Goal: Transaction & Acquisition: Purchase product/service

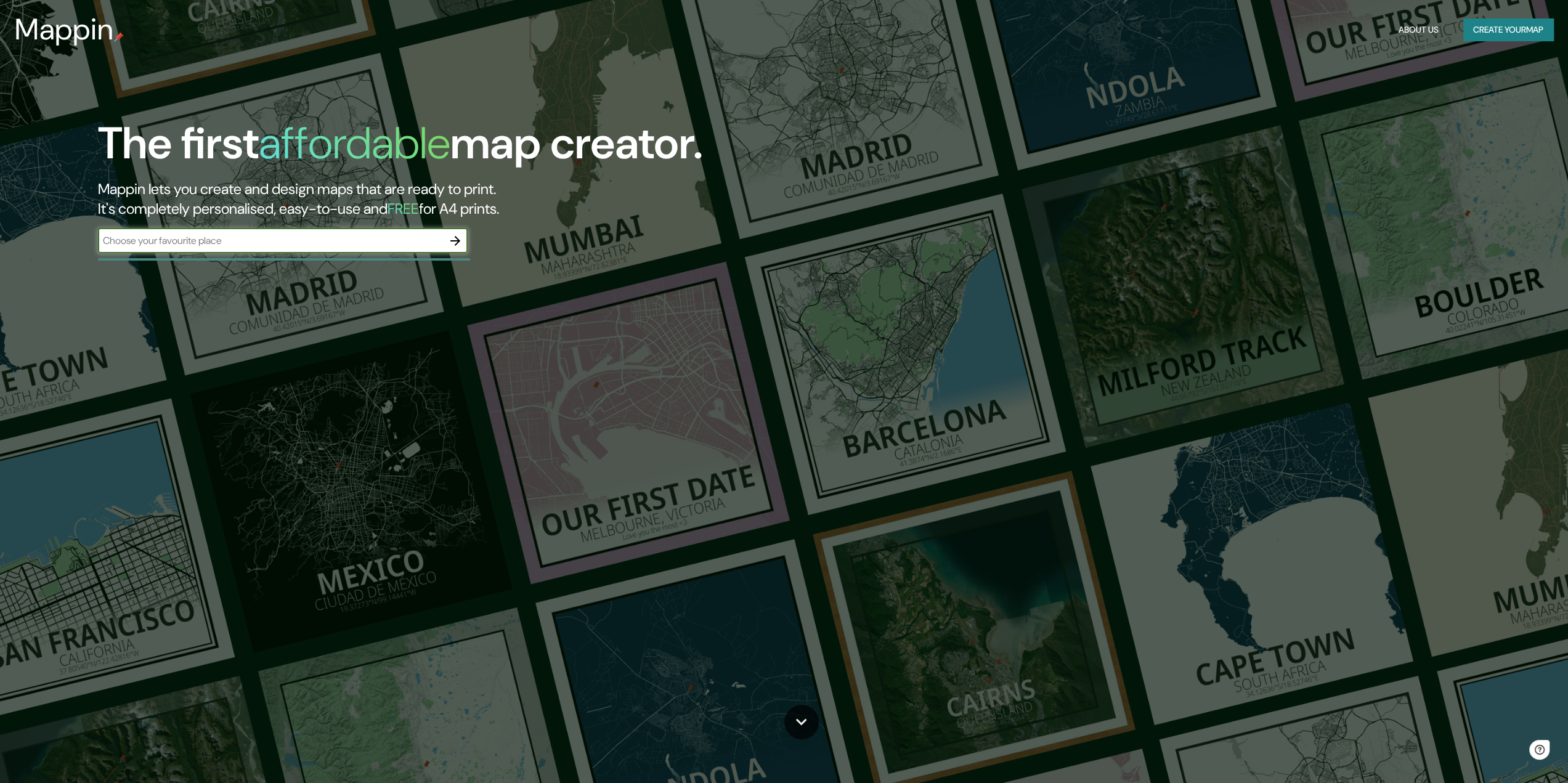
click at [359, 234] on input "text" at bounding box center [270, 240] width 345 height 14
type input "bogota"
click at [455, 239] on icon "button" at bounding box center [455, 240] width 15 height 15
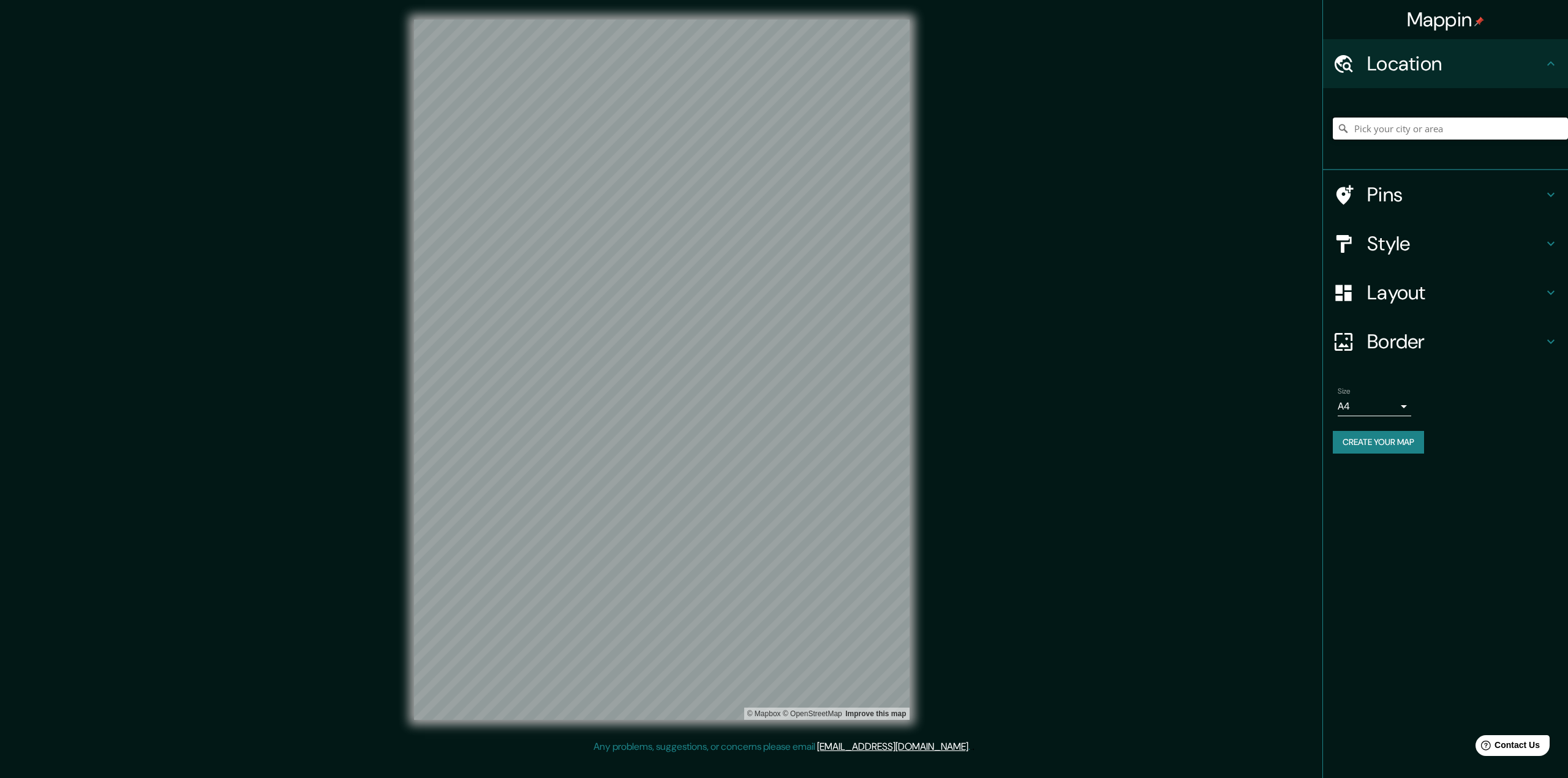
click at [1417, 126] on input "Pick your city or area" at bounding box center [1450, 129] width 235 height 22
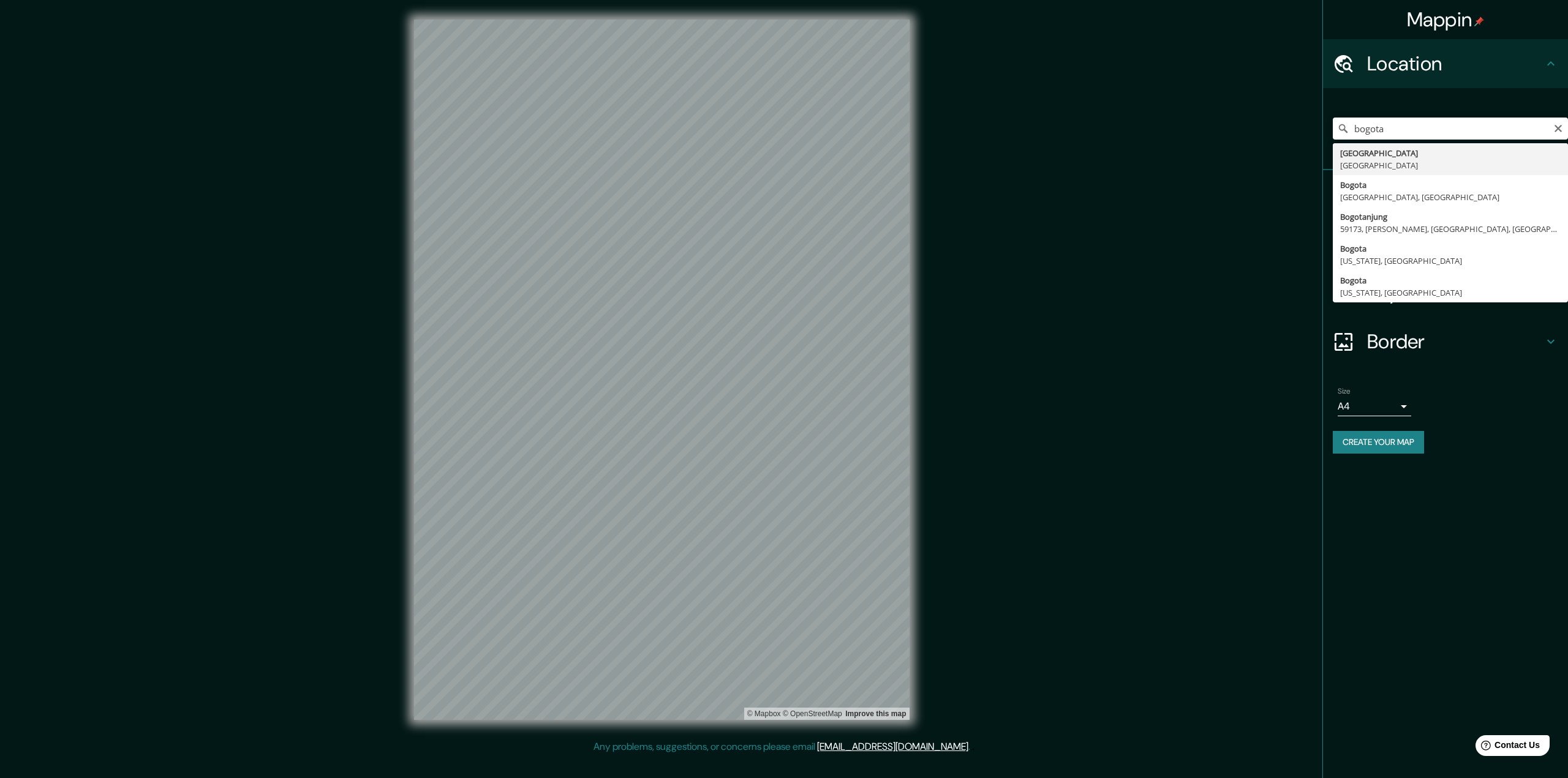
type input "[GEOGRAPHIC_DATA], [GEOGRAPHIC_DATA]"
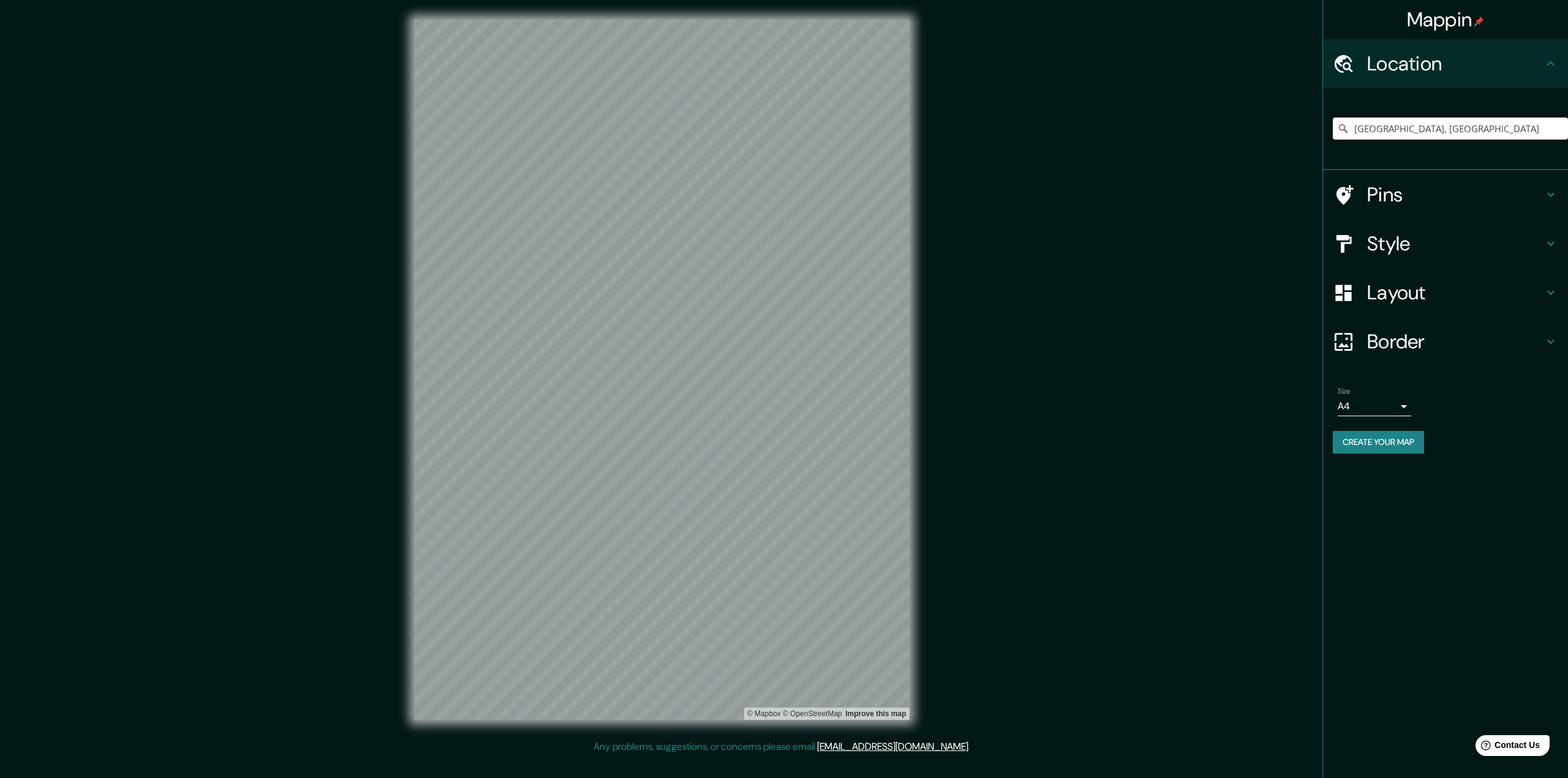
click at [1484, 202] on h4 "Pins" at bounding box center [1455, 194] width 176 height 24
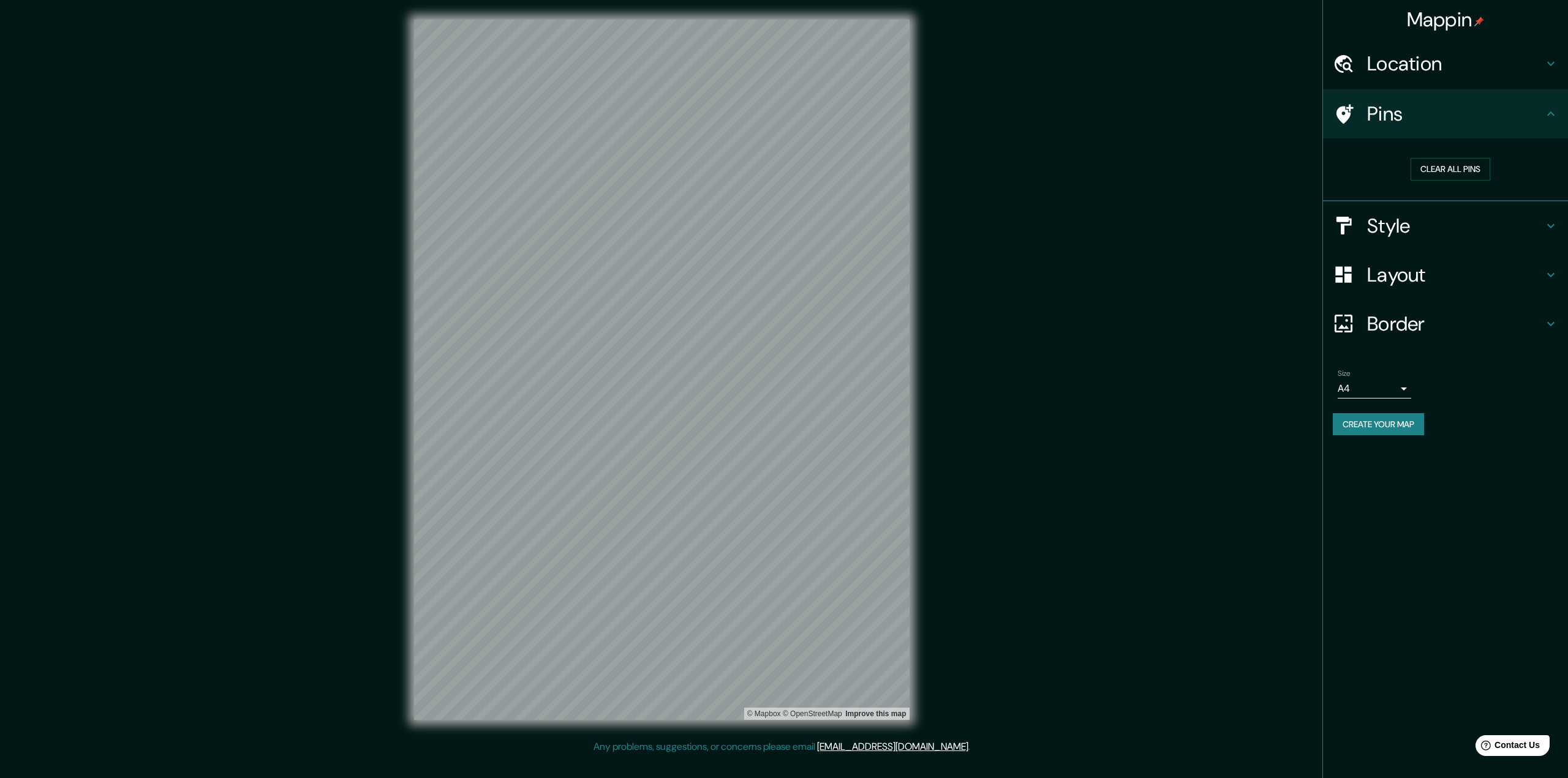
click at [1500, 132] on div "Pins" at bounding box center [1445, 114] width 245 height 49
click at [1449, 222] on h4 "Style" at bounding box center [1455, 226] width 176 height 24
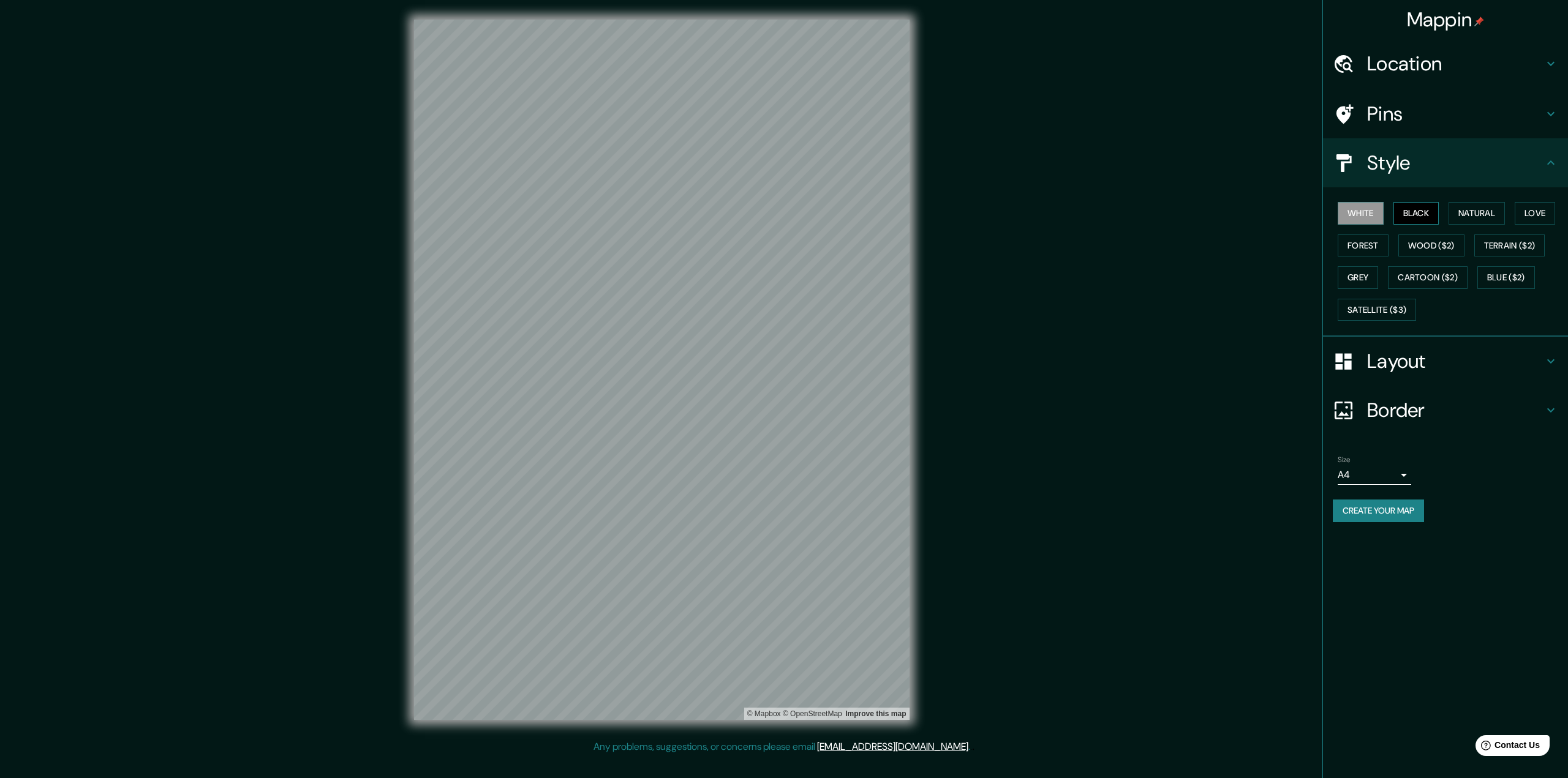
click at [1408, 210] on button "Black" at bounding box center [1416, 213] width 46 height 23
click at [1472, 211] on button "Natural" at bounding box center [1477, 213] width 57 height 23
click at [1529, 211] on button "Love" at bounding box center [1534, 213] width 40 height 23
click at [1422, 240] on button "Wood ($2)" at bounding box center [1431, 245] width 66 height 23
click at [1511, 240] on button "Terrain ($2)" at bounding box center [1510, 245] width 71 height 23
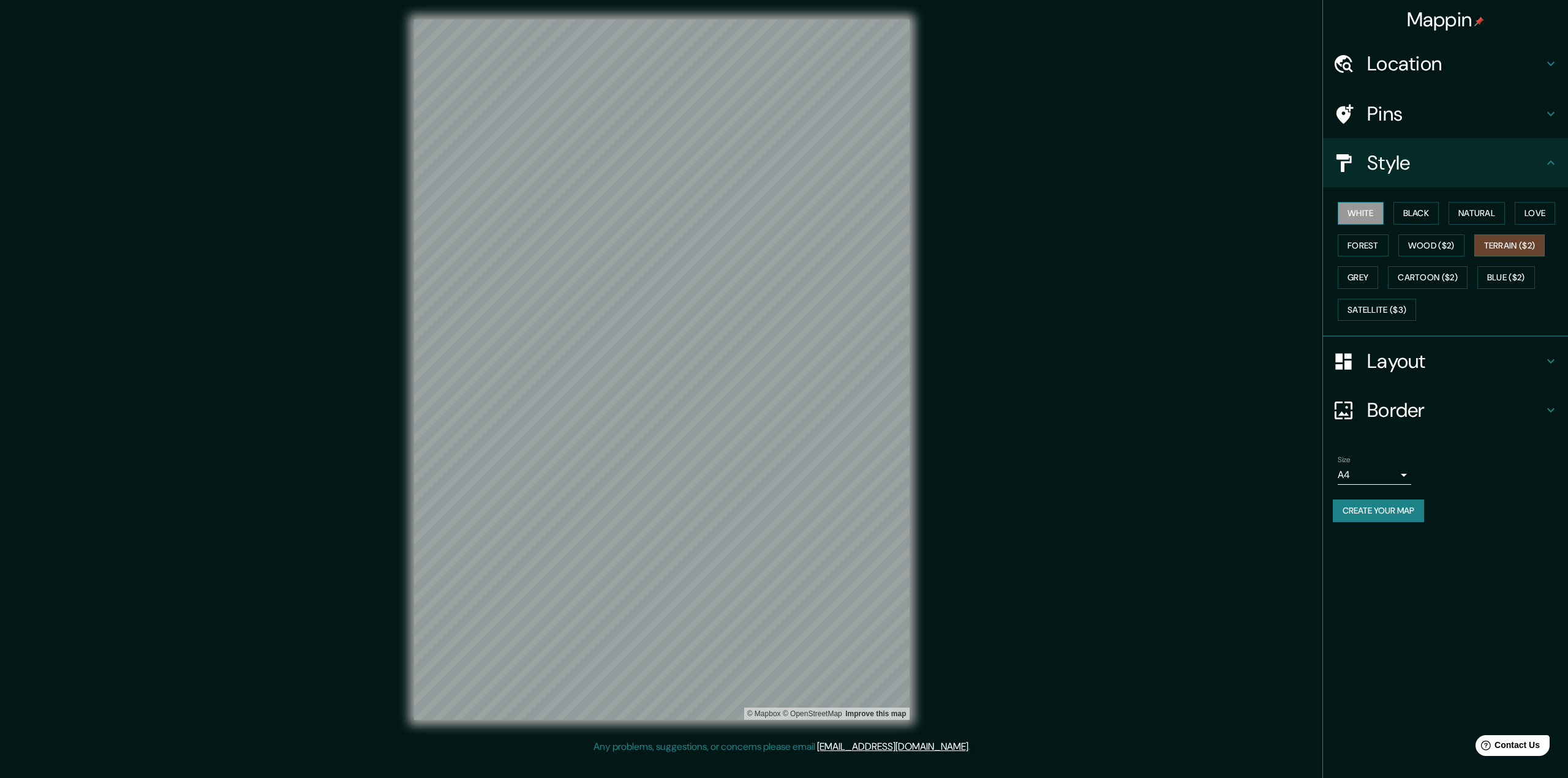
click at [1360, 221] on button "White" at bounding box center [1361, 213] width 46 height 23
click at [1386, 477] on body "Mappin Location [GEOGRAPHIC_DATA], [GEOGRAPHIC_DATA] Pins Style White Black Nat…" at bounding box center [784, 389] width 1568 height 778
click at [1389, 474] on div at bounding box center [784, 389] width 1568 height 778
click at [1397, 470] on body "Mappin Location [GEOGRAPHIC_DATA], [GEOGRAPHIC_DATA] Pins Style White Black Nat…" at bounding box center [784, 389] width 1568 height 778
click at [1397, 470] on div at bounding box center [784, 389] width 1568 height 778
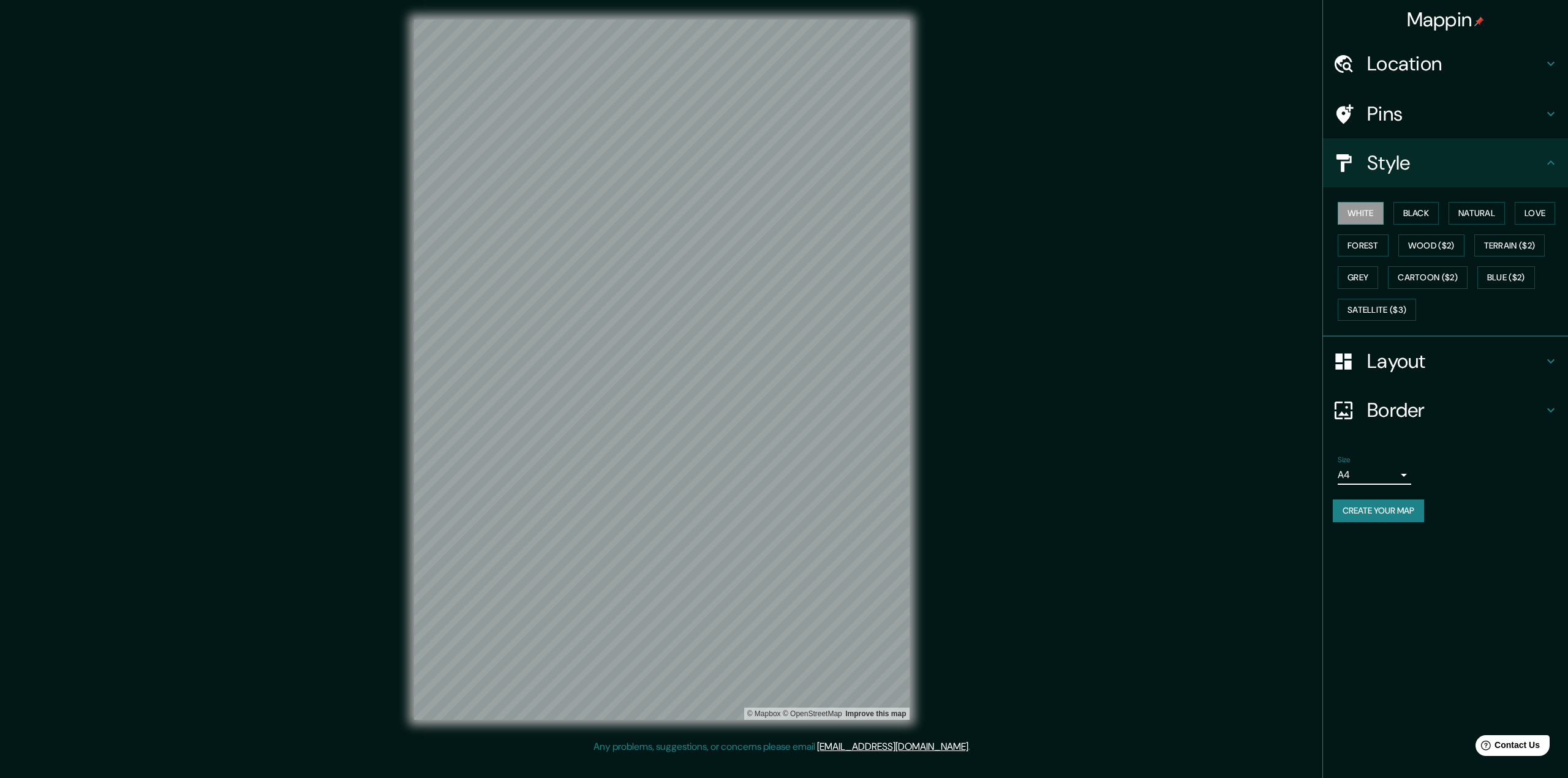
click at [1412, 349] on h4 "Layout" at bounding box center [1455, 361] width 176 height 24
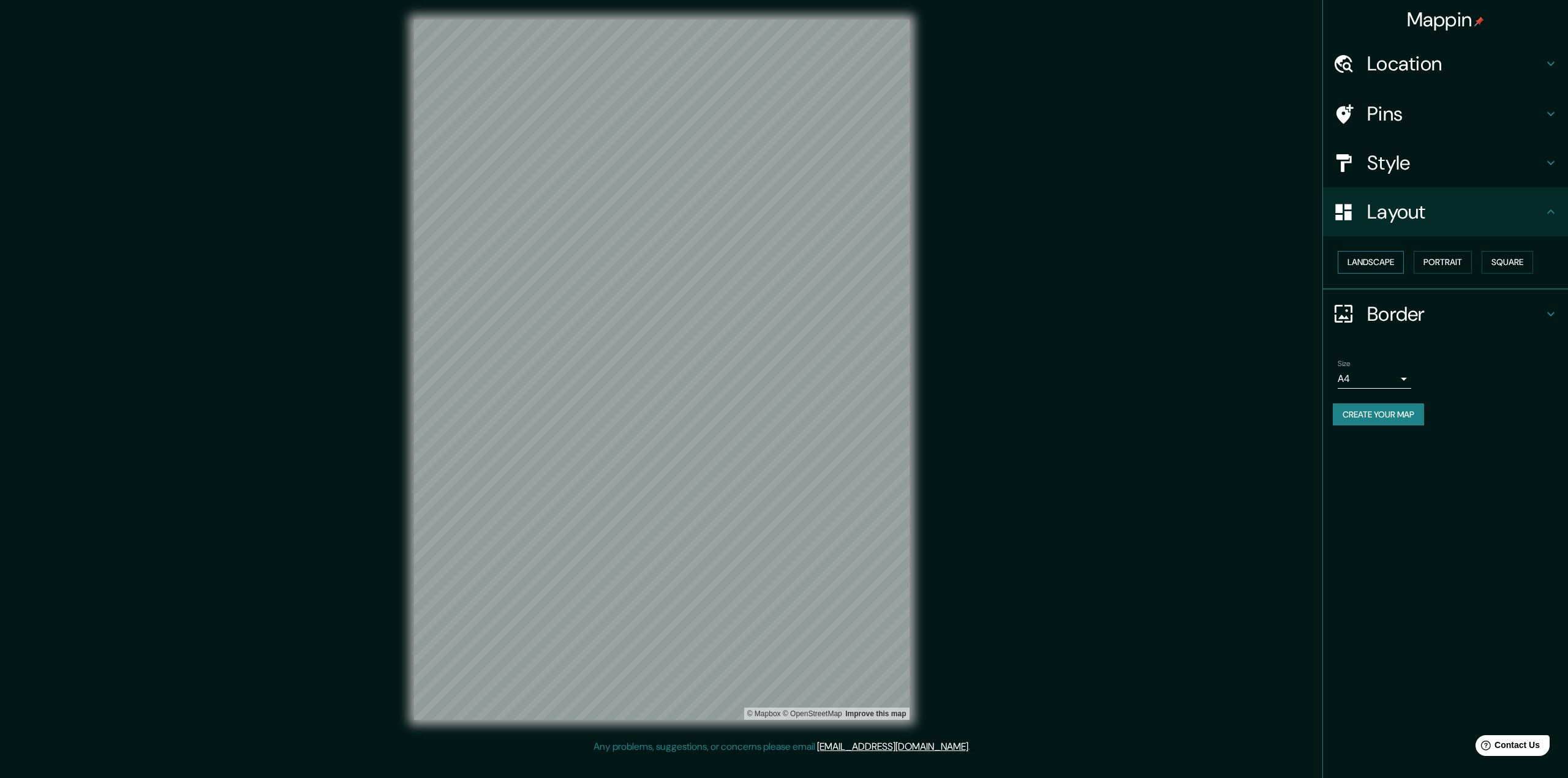
click at [1399, 266] on button "Landscape" at bounding box center [1371, 262] width 66 height 23
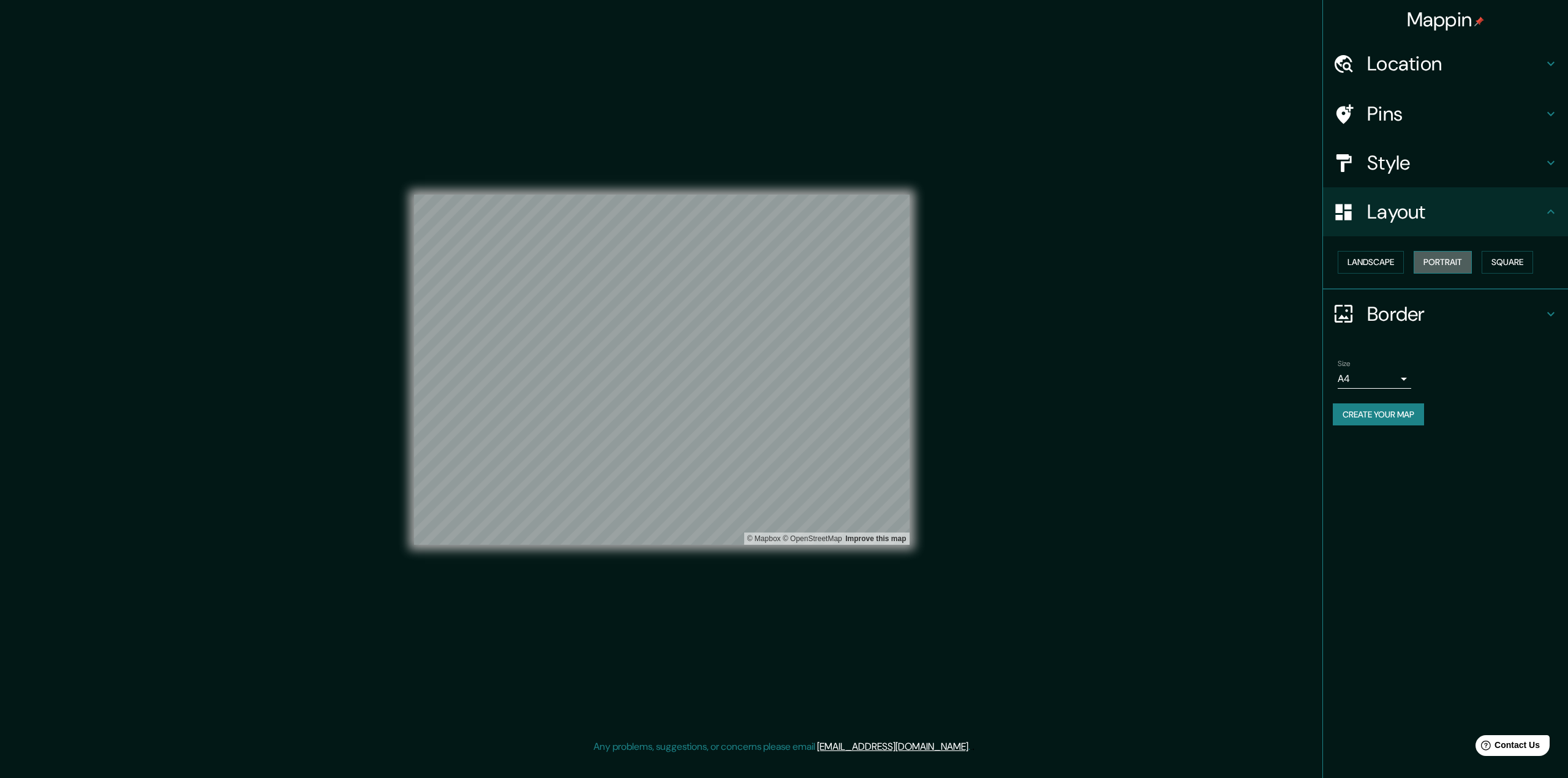
click at [1434, 260] on button "Portrait" at bounding box center [1443, 262] width 58 height 23
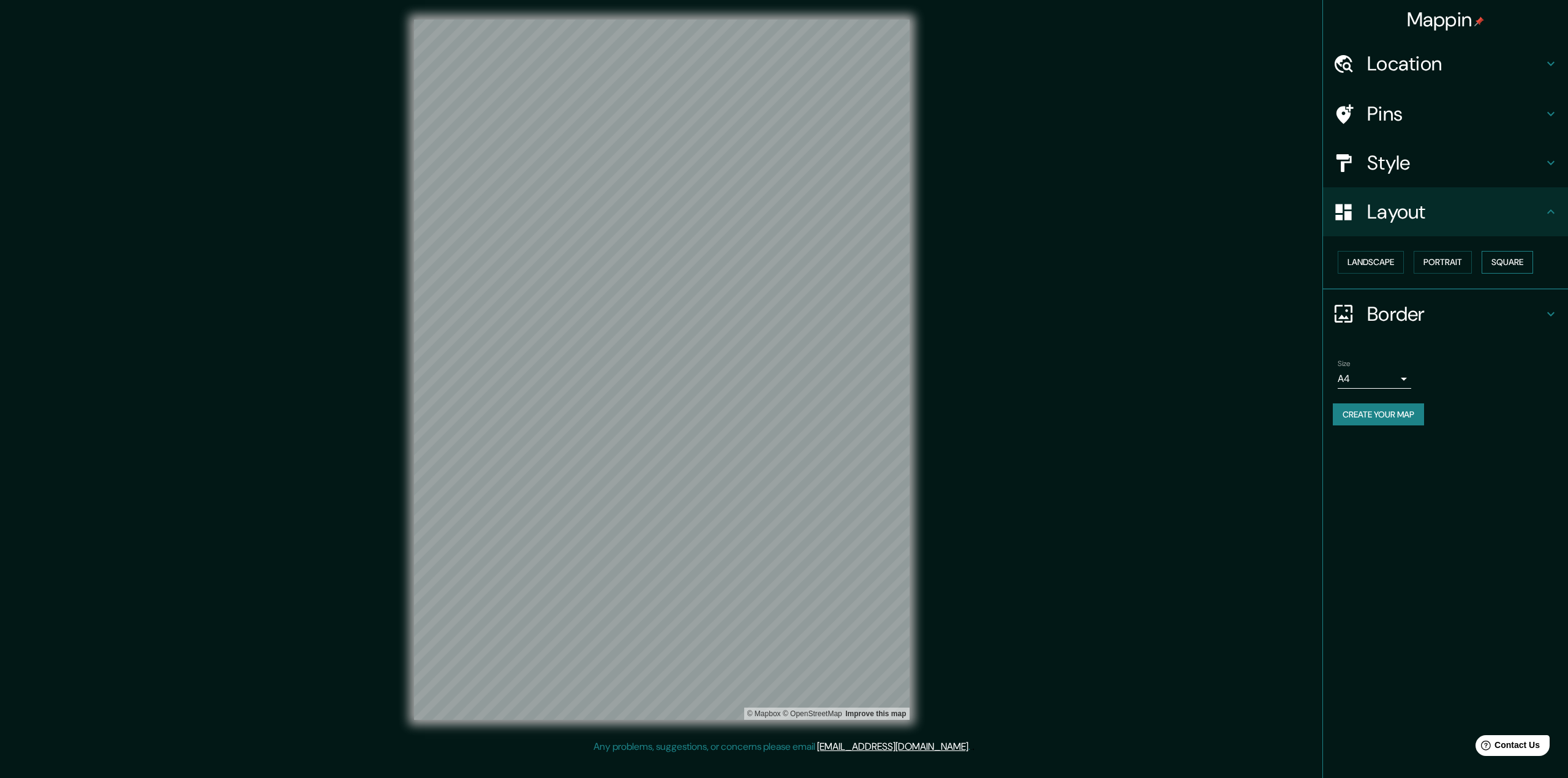
click at [1516, 259] on button "Square" at bounding box center [1507, 262] width 51 height 23
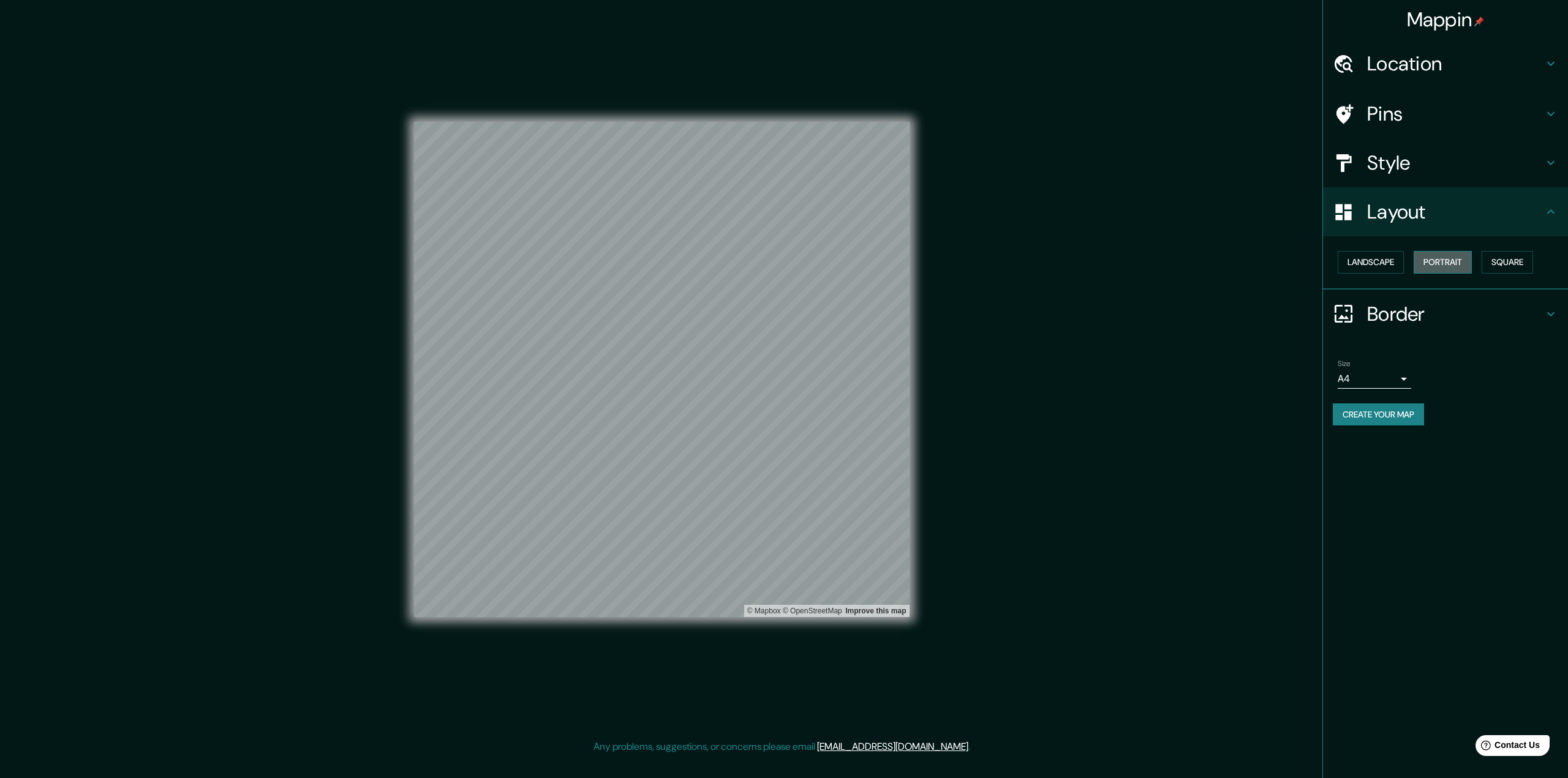
click at [1452, 262] on button "Portrait" at bounding box center [1443, 262] width 58 height 23
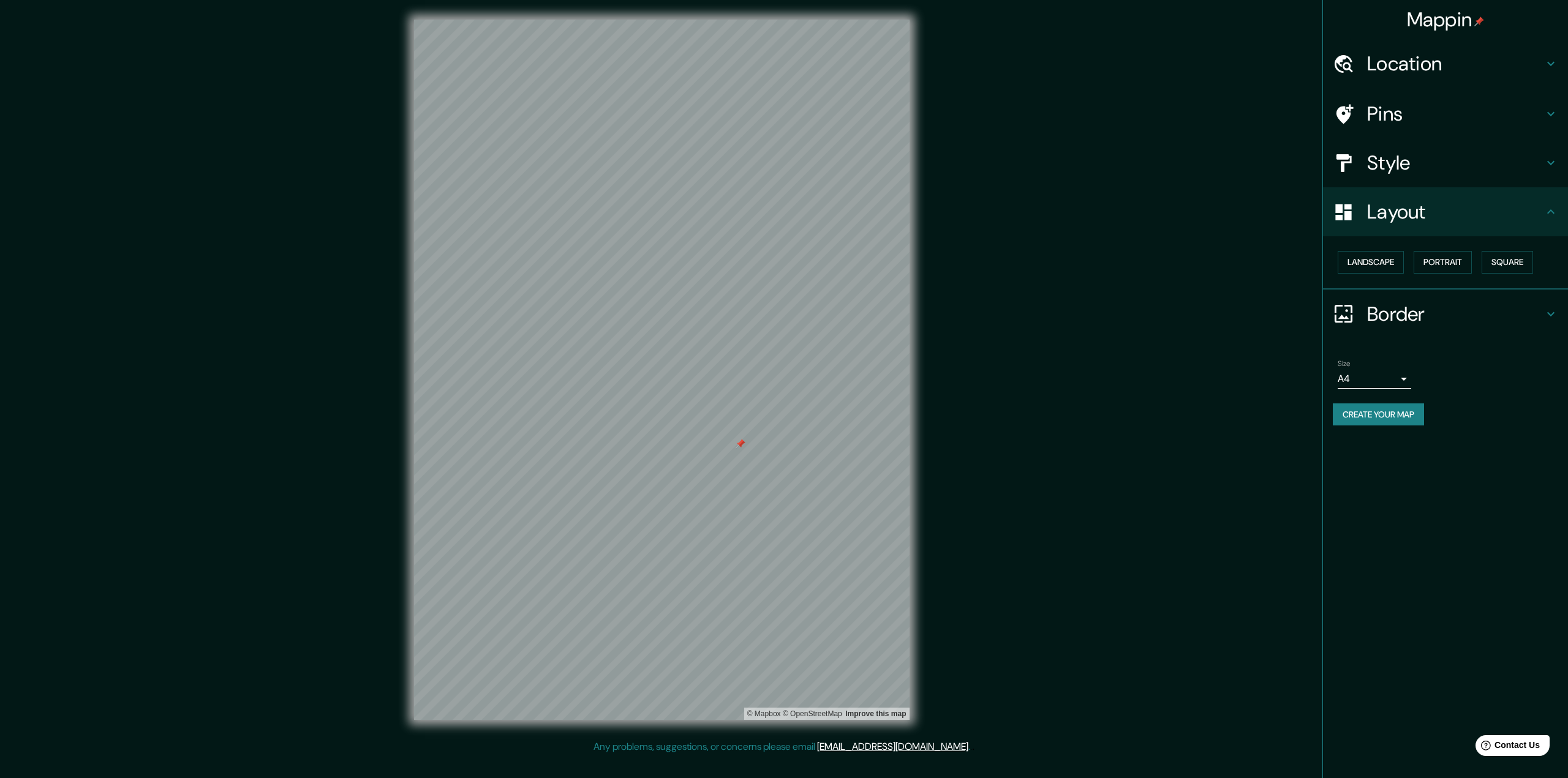
drag, startPoint x: 775, startPoint y: 479, endPoint x: 736, endPoint y: 448, distance: 49.8
click at [736, 448] on div at bounding box center [740, 444] width 9 height 9
click at [1450, 68] on h4 "Location" at bounding box center [1455, 63] width 176 height 24
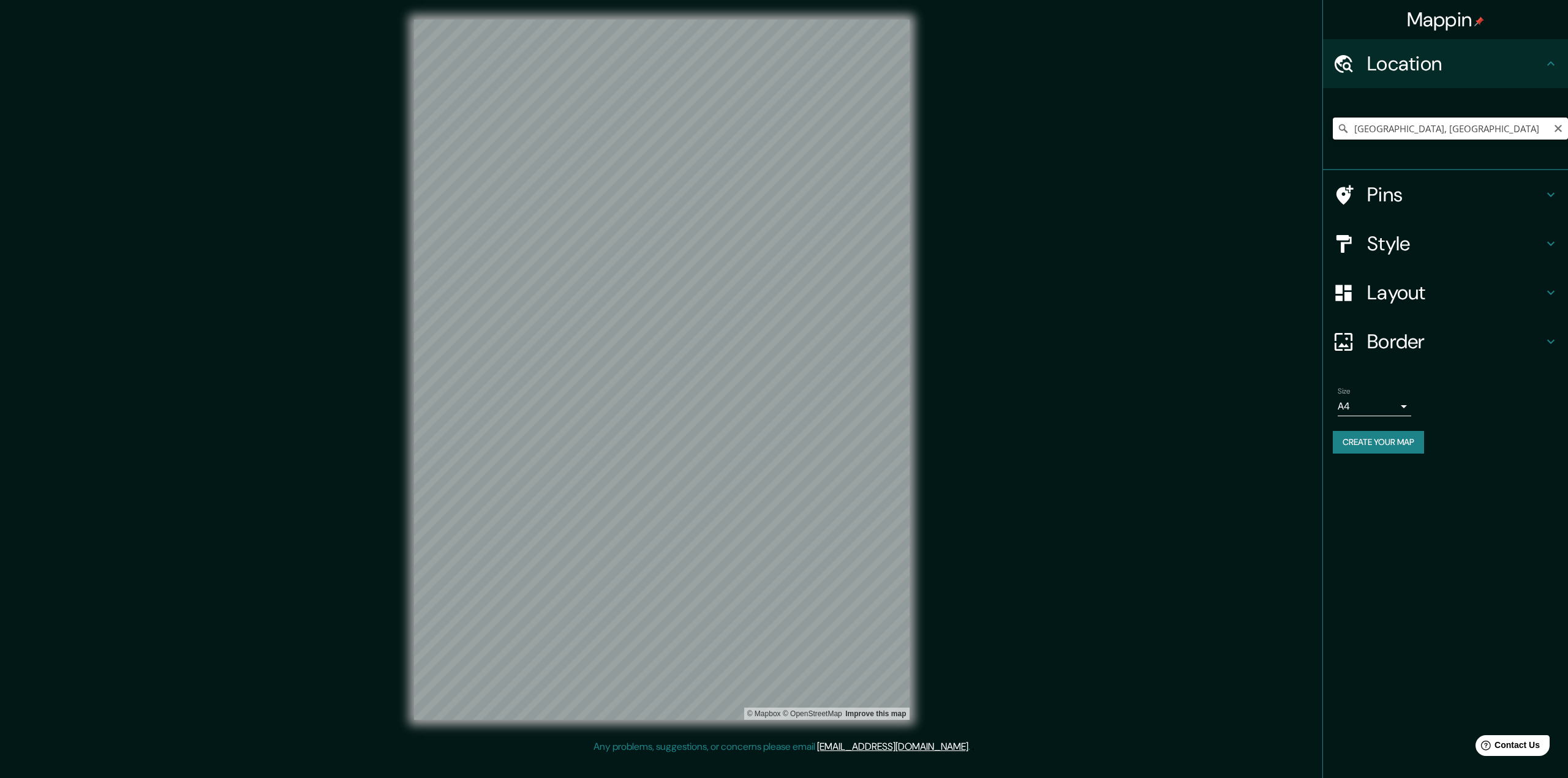
click at [1417, 128] on input "[GEOGRAPHIC_DATA], [GEOGRAPHIC_DATA]" at bounding box center [1450, 129] width 235 height 22
click at [1561, 128] on icon "Clear" at bounding box center [1558, 128] width 9 height 9
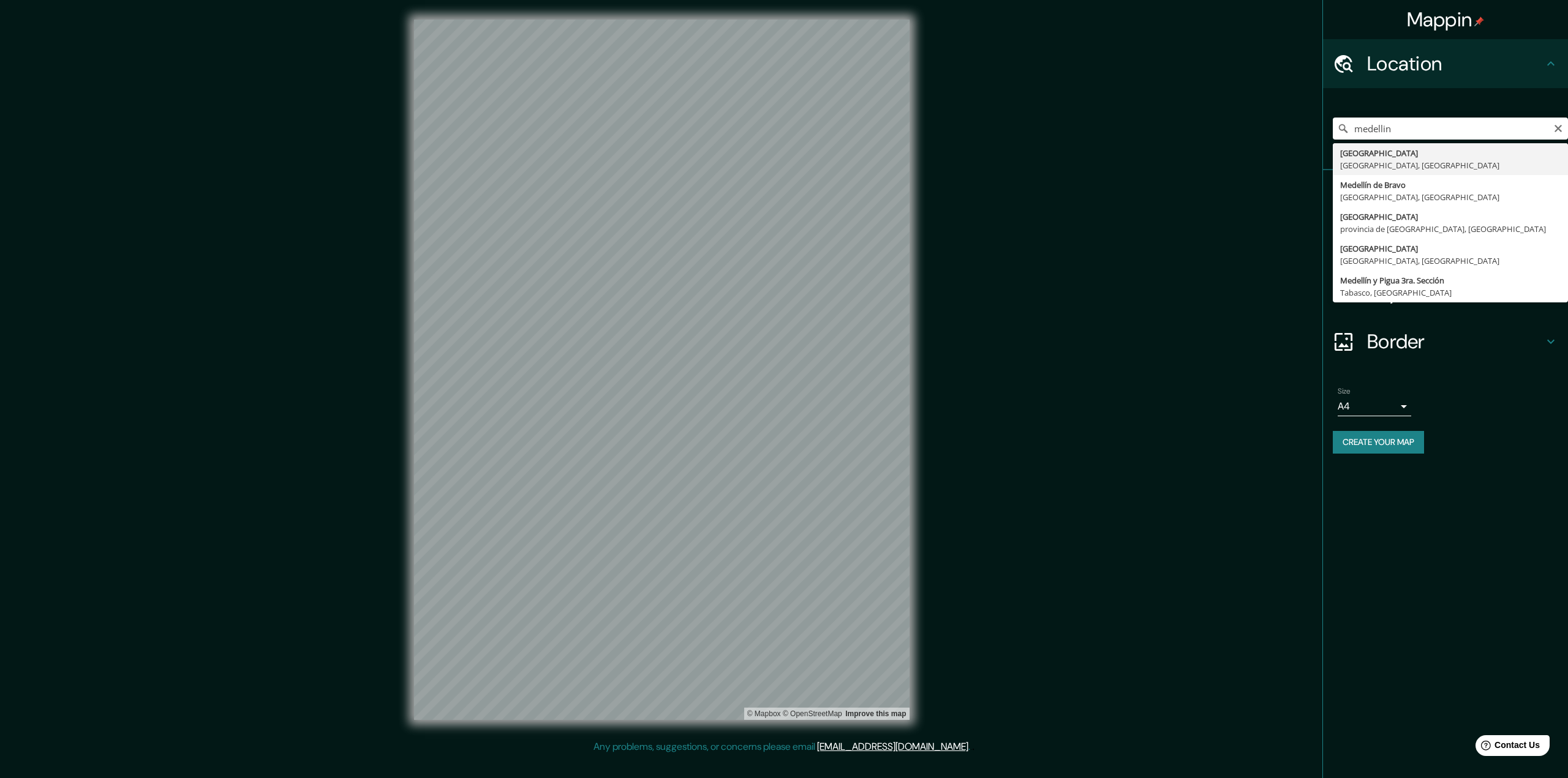
type input "[GEOGRAPHIC_DATA], [GEOGRAPHIC_DATA], [GEOGRAPHIC_DATA]"
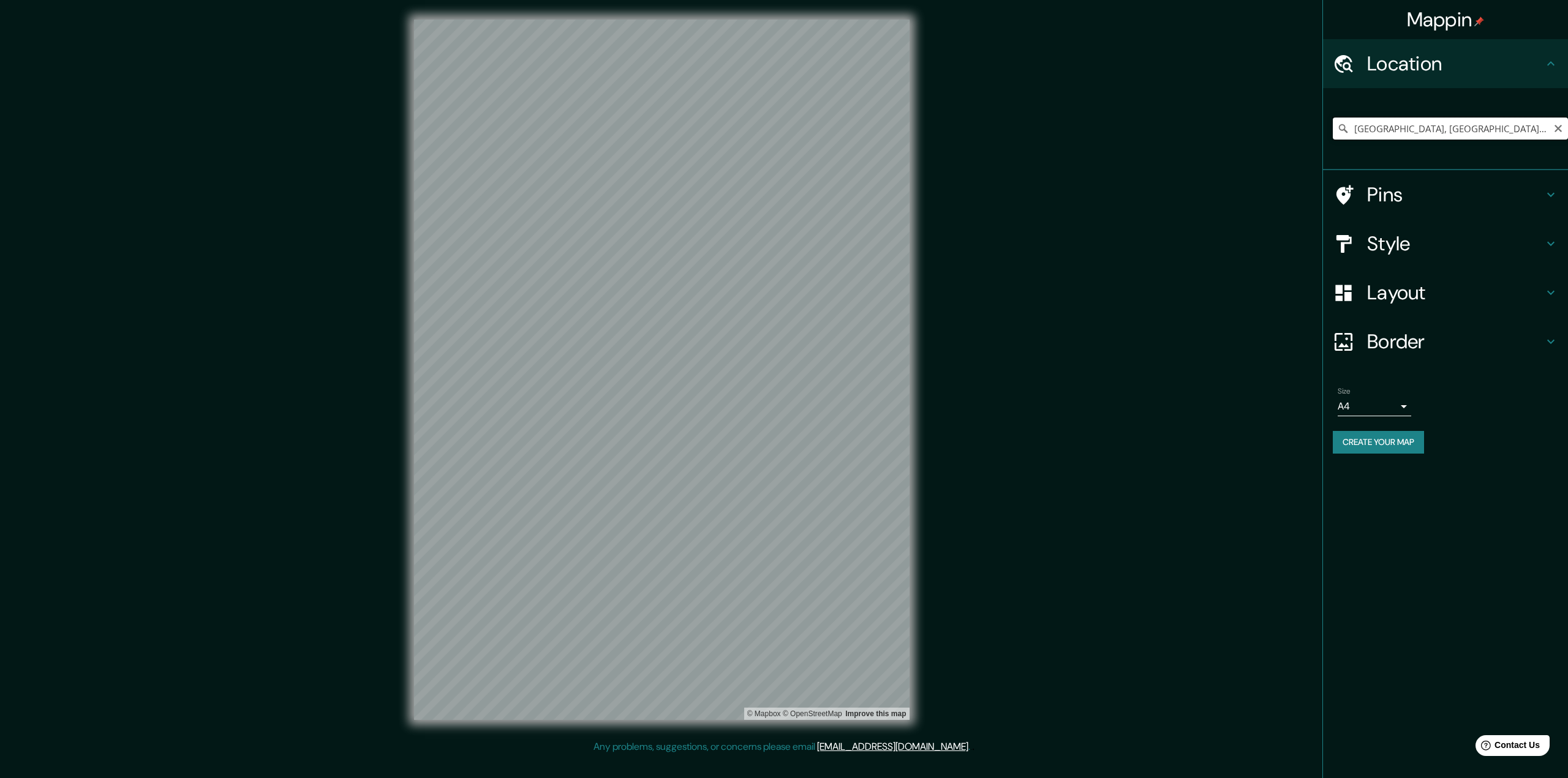
click at [1527, 129] on input "[GEOGRAPHIC_DATA], [GEOGRAPHIC_DATA], [GEOGRAPHIC_DATA]" at bounding box center [1450, 129] width 235 height 22
click at [1555, 125] on icon "Clear" at bounding box center [1558, 128] width 9 height 9
click at [1420, 130] on input "[GEOGRAPHIC_DATA], [PERSON_NAME][GEOGRAPHIC_DATA], [GEOGRAPHIC_DATA]" at bounding box center [1450, 129] width 235 height 22
type input "[GEOGRAPHIC_DATA], [PERSON_NAME][GEOGRAPHIC_DATA], [GEOGRAPHIC_DATA]"
click at [1558, 132] on icon "Clear" at bounding box center [1558, 128] width 9 height 9
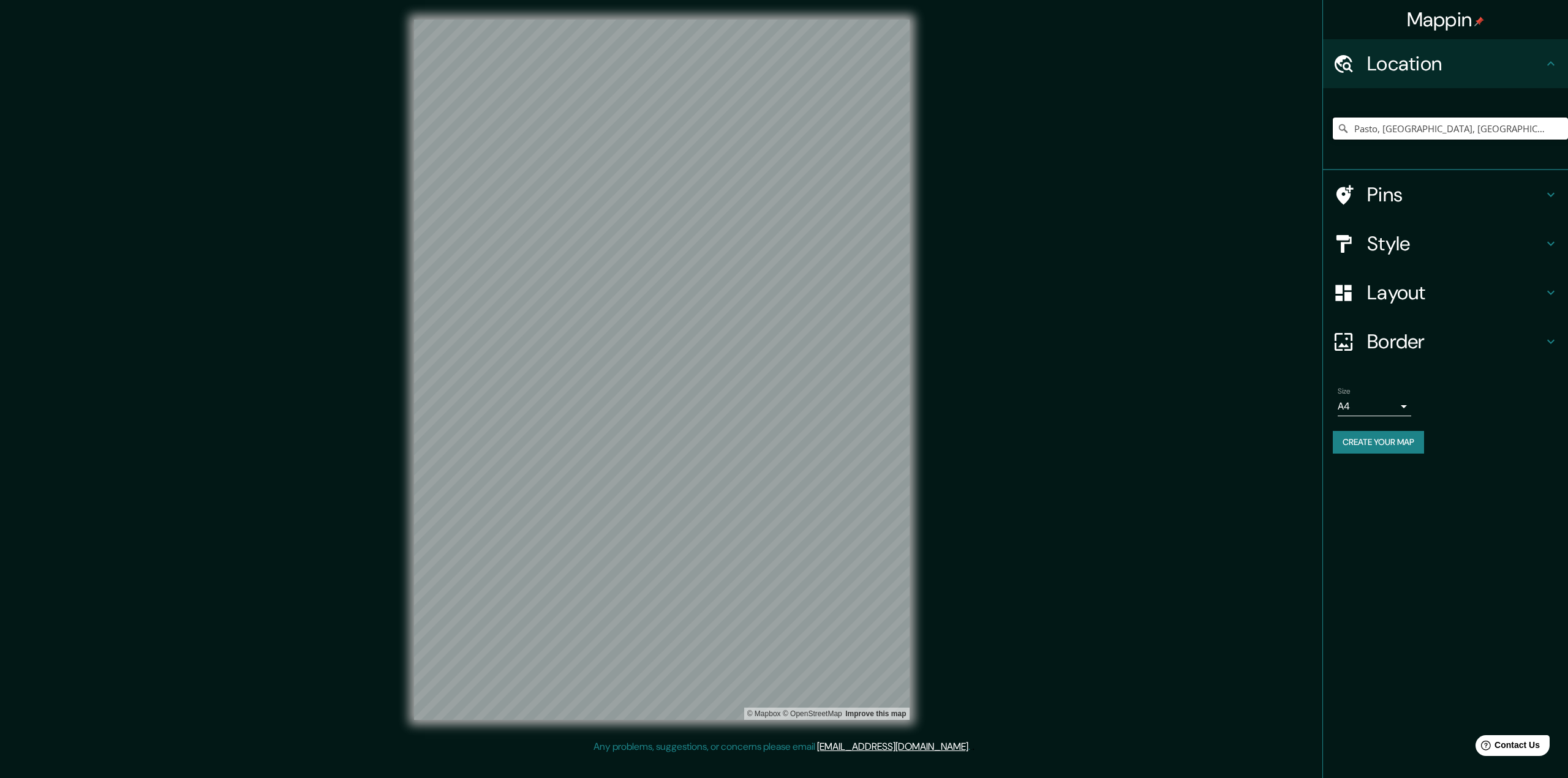
type input "Pasto, [GEOGRAPHIC_DATA], [GEOGRAPHIC_DATA]"
click at [1443, 130] on input "Pasto, [GEOGRAPHIC_DATA], [GEOGRAPHIC_DATA]" at bounding box center [1450, 129] width 235 height 22
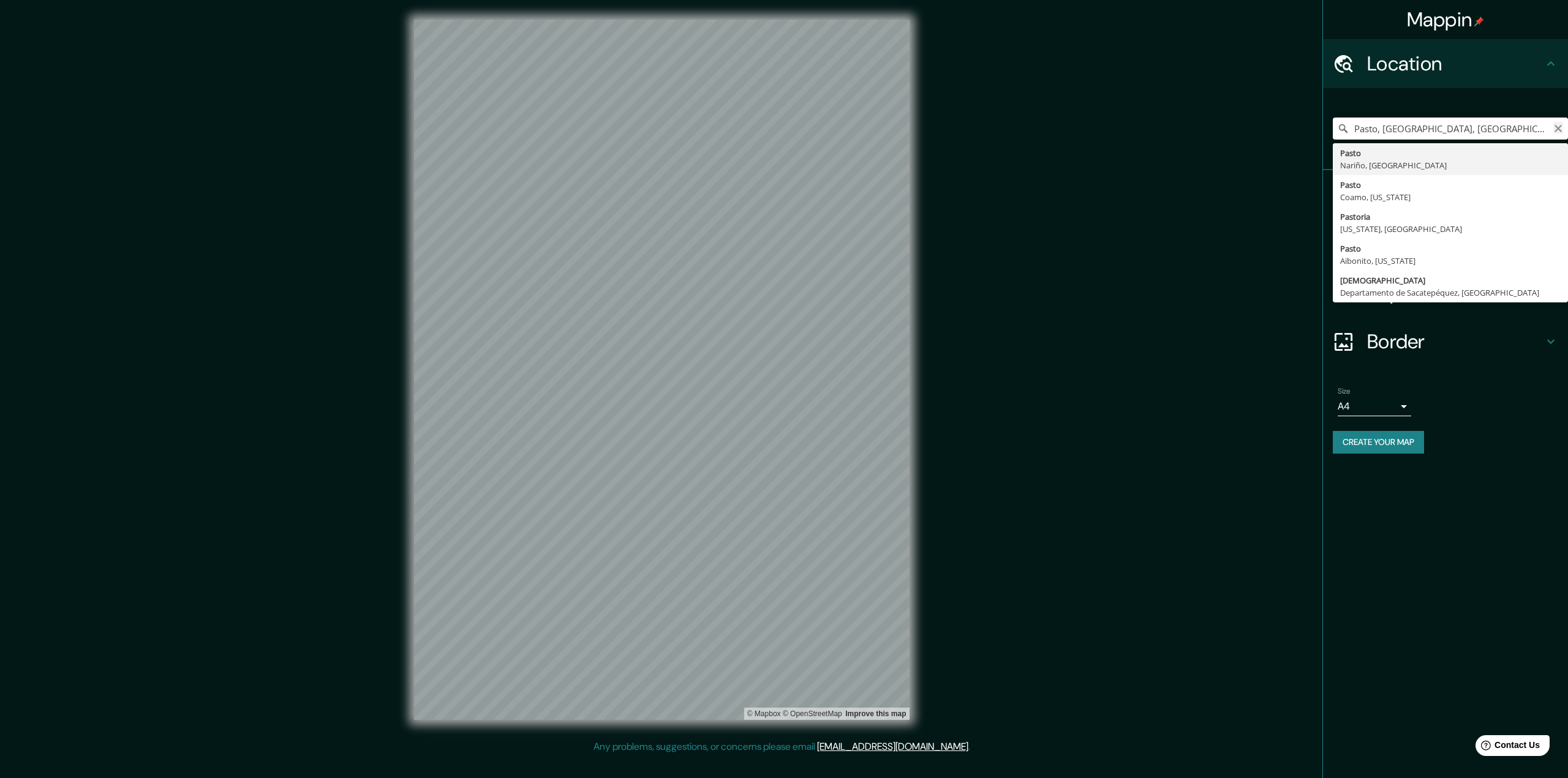
click at [1558, 128] on icon "Clear" at bounding box center [1558, 128] width 7 height 7
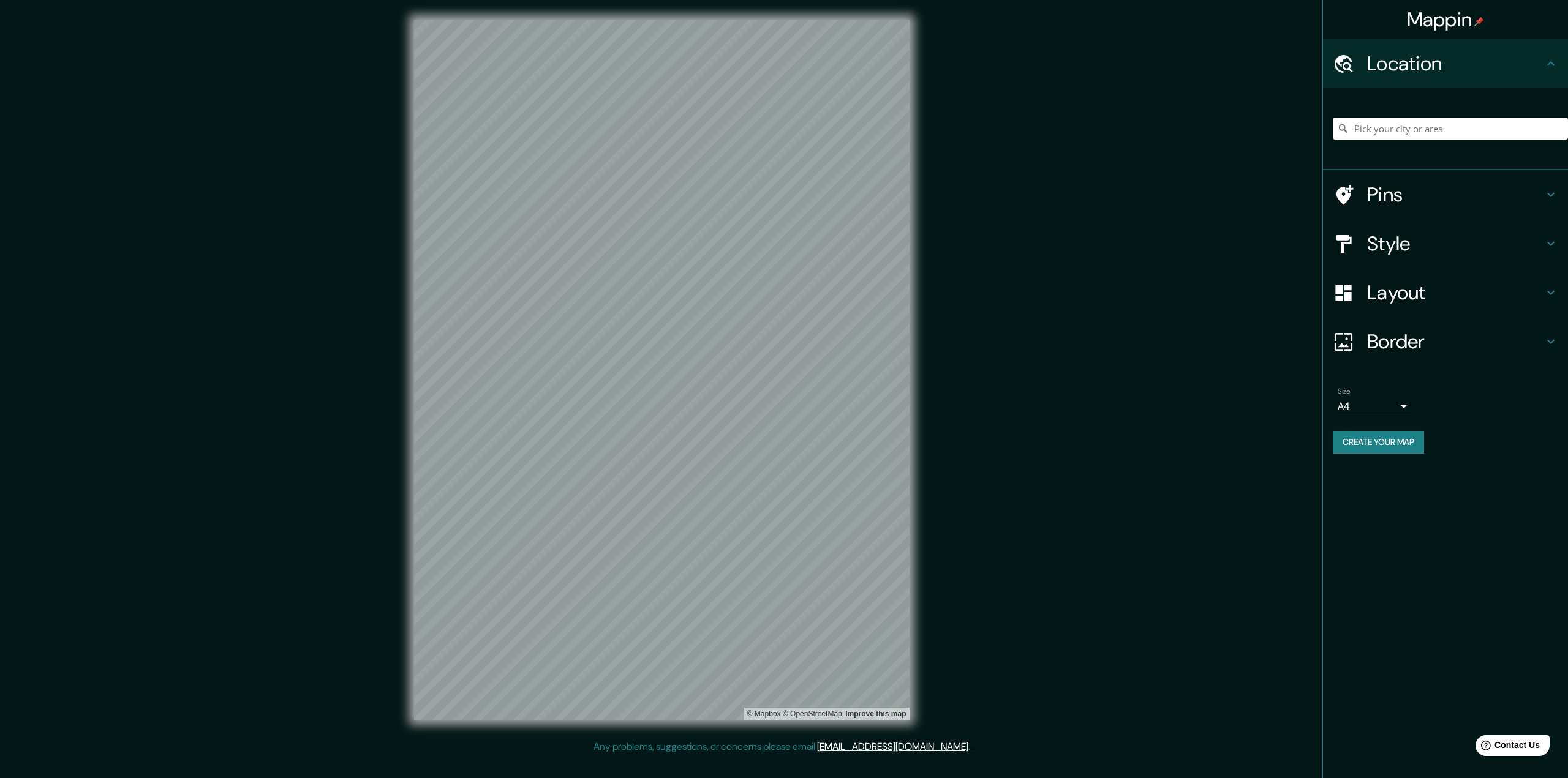
click at [1524, 126] on input "Pick your city or area" at bounding box center [1450, 129] width 235 height 22
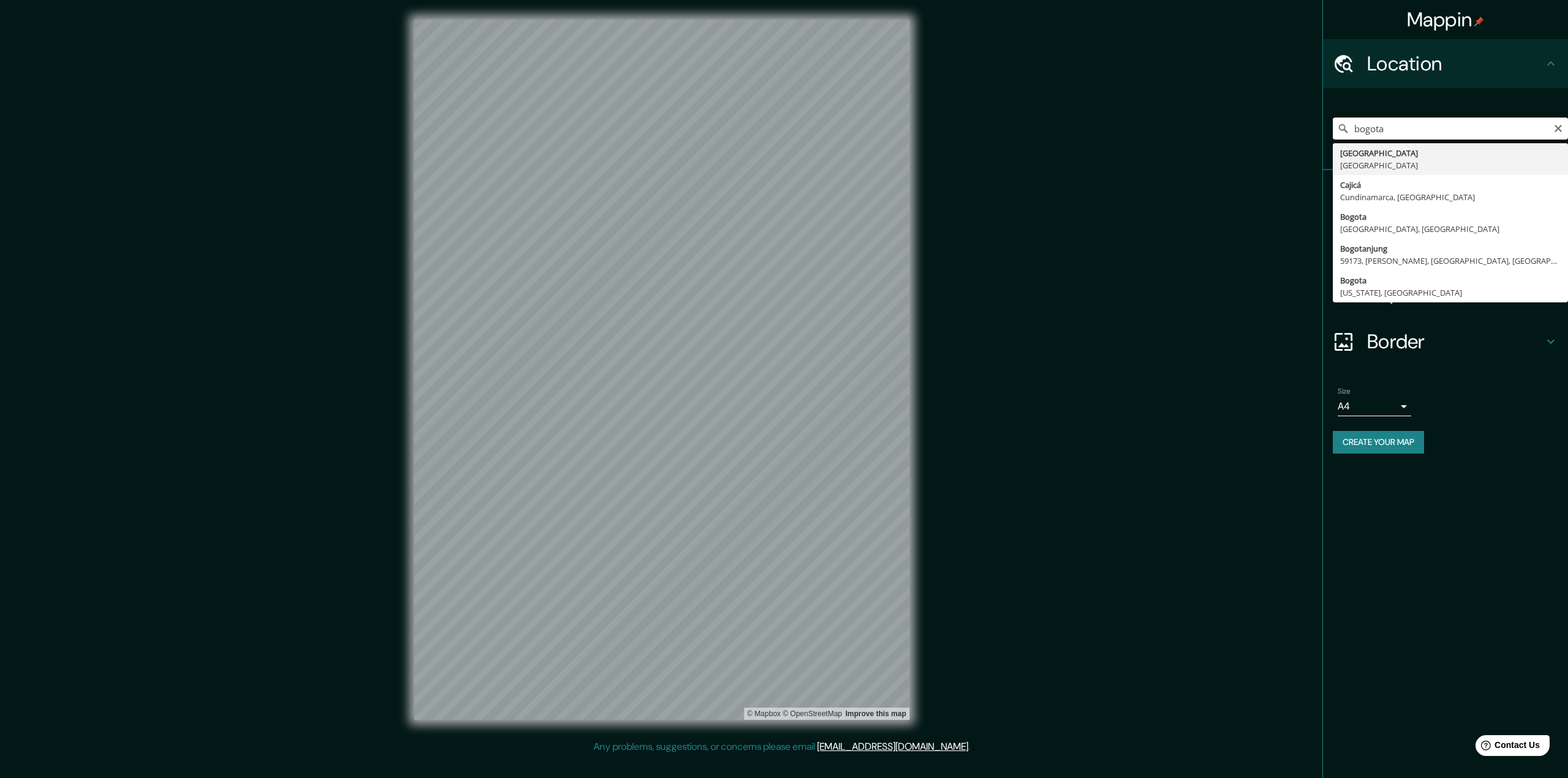
type input "[GEOGRAPHIC_DATA], [GEOGRAPHIC_DATA]"
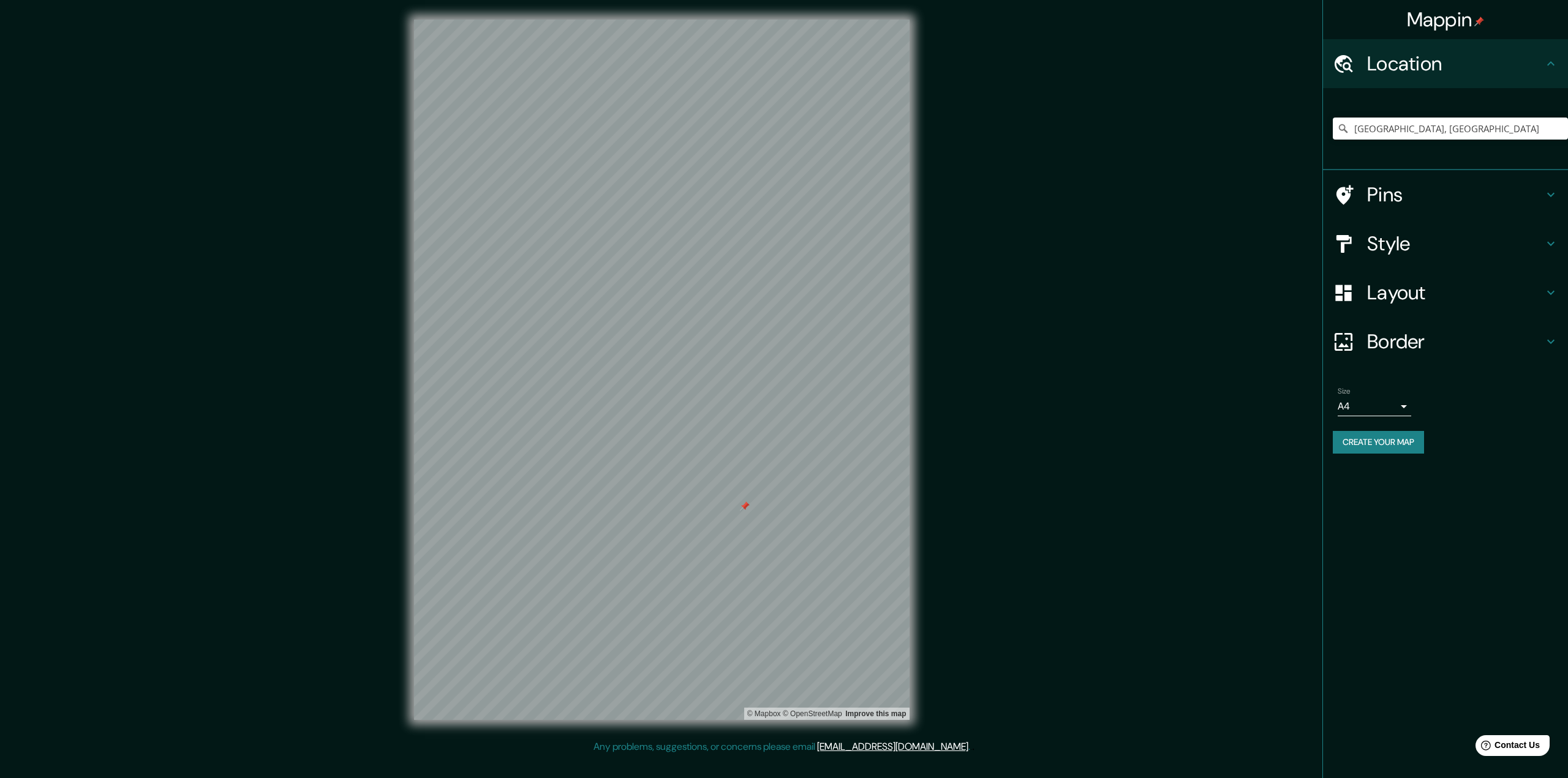
click at [1461, 192] on h4 "Pins" at bounding box center [1455, 194] width 176 height 24
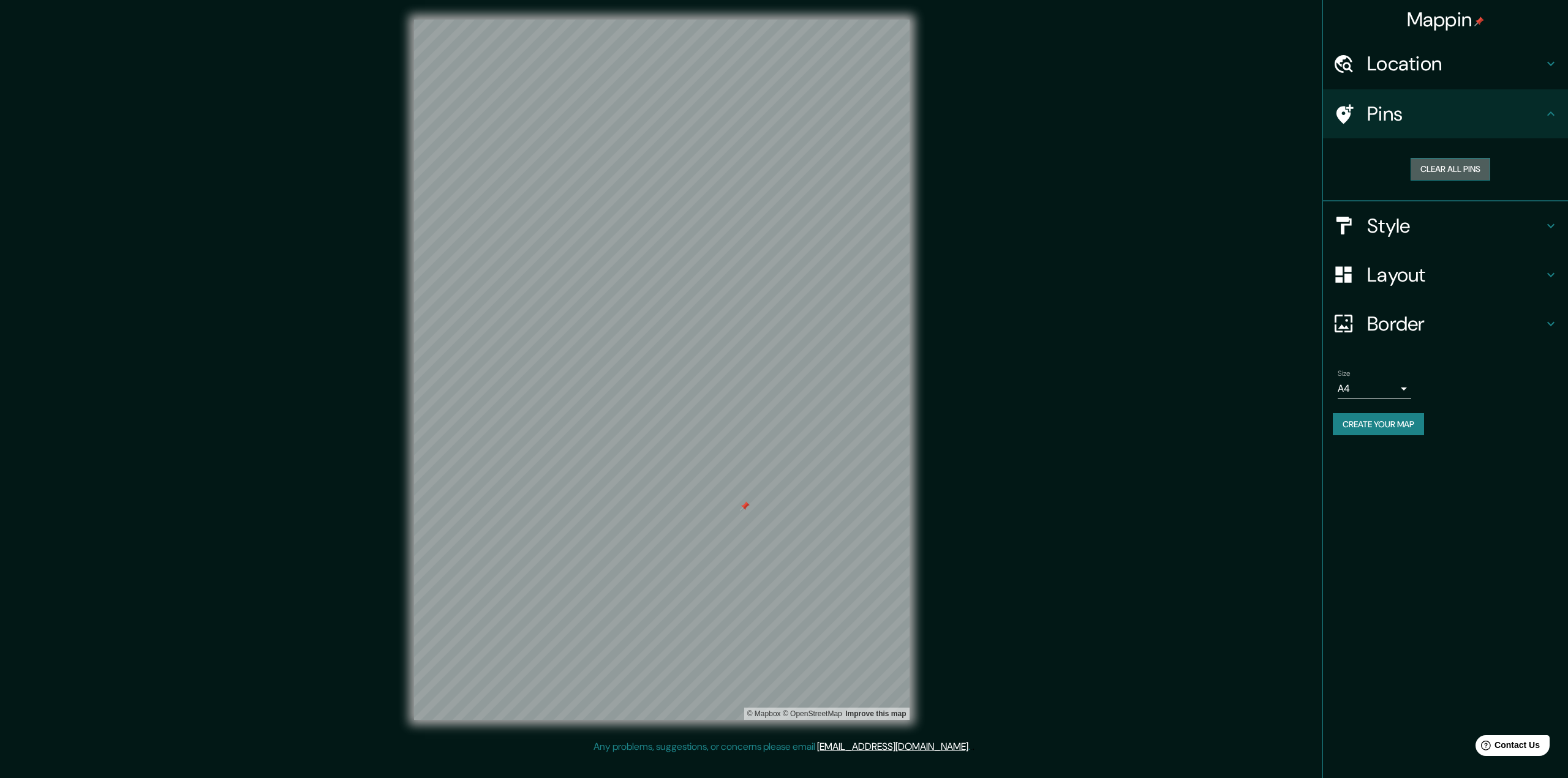
click at [1456, 174] on button "Clear all pins" at bounding box center [1450, 169] width 79 height 23
click at [1448, 121] on h4 "Pins" at bounding box center [1455, 113] width 176 height 24
click at [1404, 216] on h4 "Style" at bounding box center [1455, 226] width 176 height 24
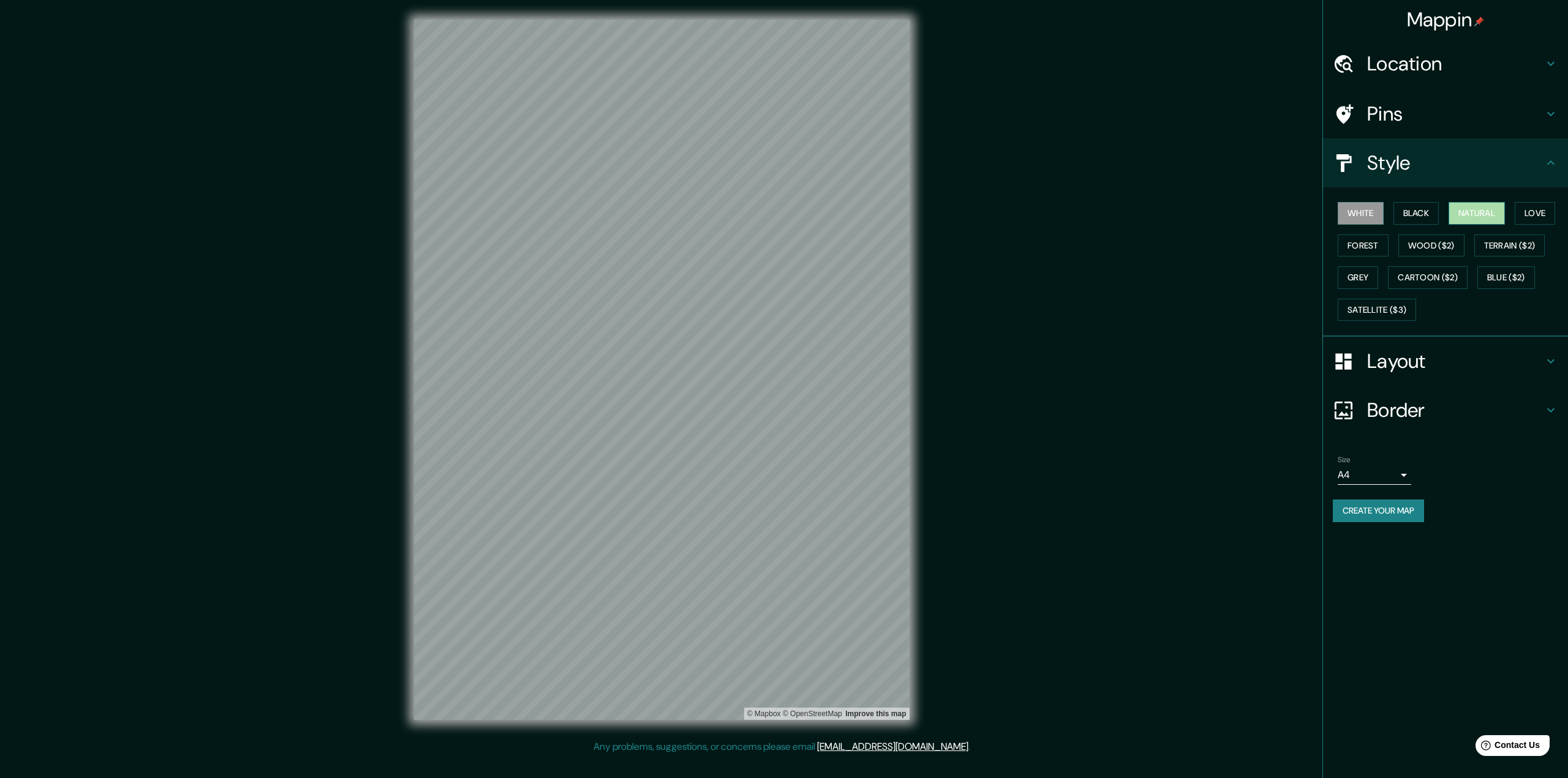
click at [1467, 207] on button "Natural" at bounding box center [1477, 213] width 57 height 23
click at [974, 332] on div "Mappin Location [GEOGRAPHIC_DATA], [GEOGRAPHIC_DATA] Pins Style White Black Nat…" at bounding box center [784, 380] width 1568 height 759
click at [1362, 210] on button "White" at bounding box center [1361, 213] width 46 height 23
click at [1463, 212] on button "Natural" at bounding box center [1477, 213] width 57 height 23
click at [1375, 211] on button "White" at bounding box center [1361, 213] width 46 height 23
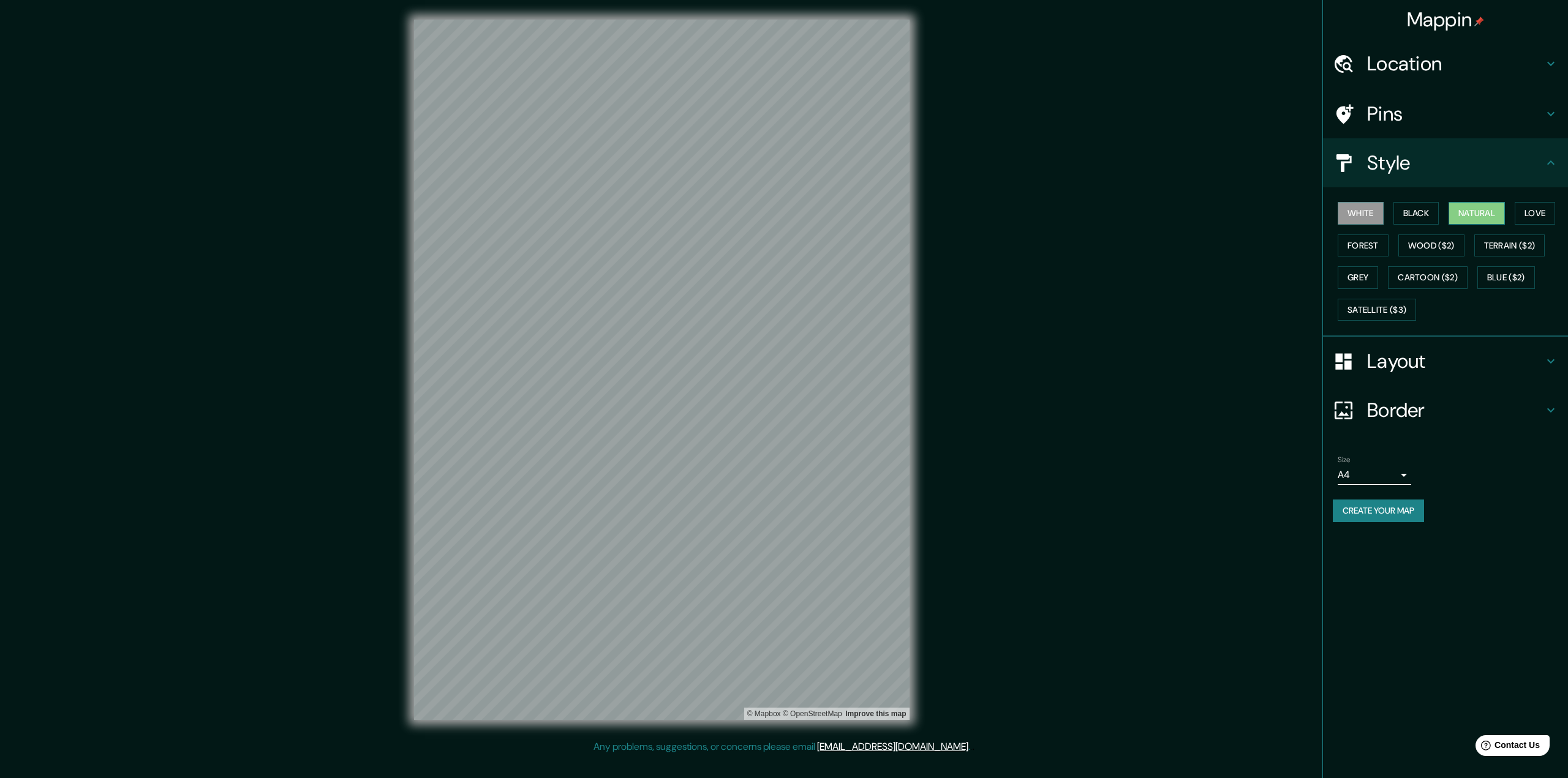
click at [1477, 203] on button "Natural" at bounding box center [1477, 213] width 57 height 23
